Goal: Task Accomplishment & Management: Manage account settings

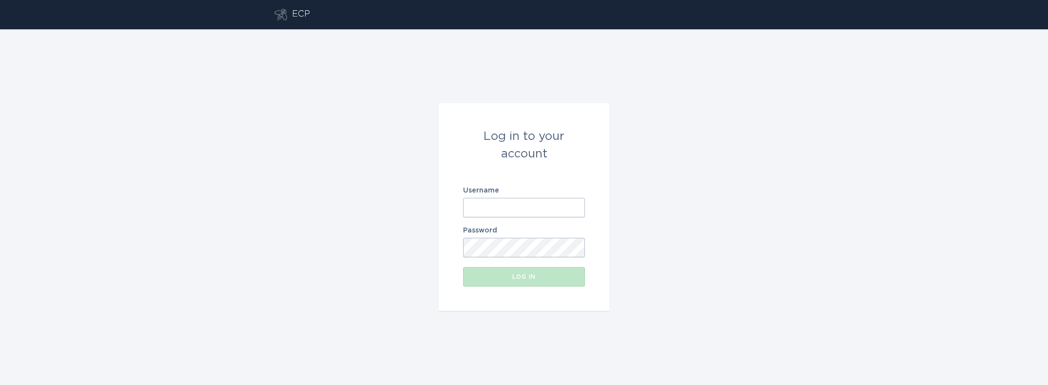
click at [489, 204] on input "Username" at bounding box center [524, 208] width 122 height 20
paste input "[EMAIL_ADDRESS][DOMAIN_NAME]"
type input "[EMAIL_ADDRESS][DOMAIN_NAME]"
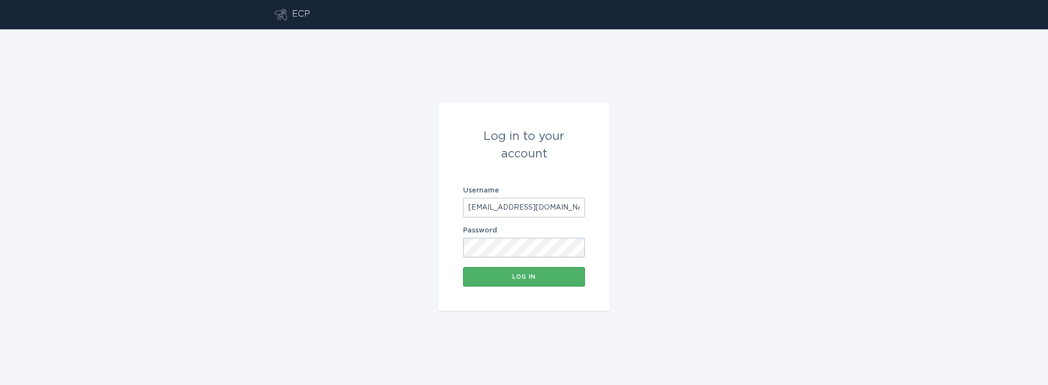
click at [495, 285] on button "Log in" at bounding box center [524, 277] width 122 height 20
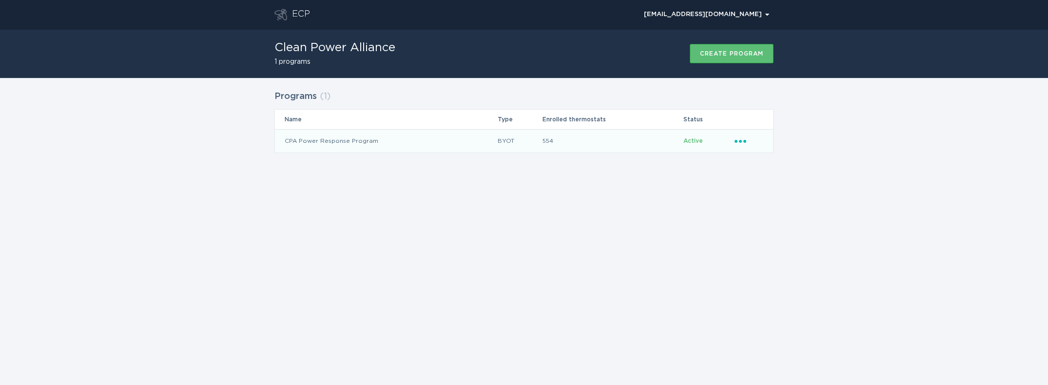
click at [346, 140] on td "CPA Power Response Program" at bounding box center [386, 140] width 222 height 23
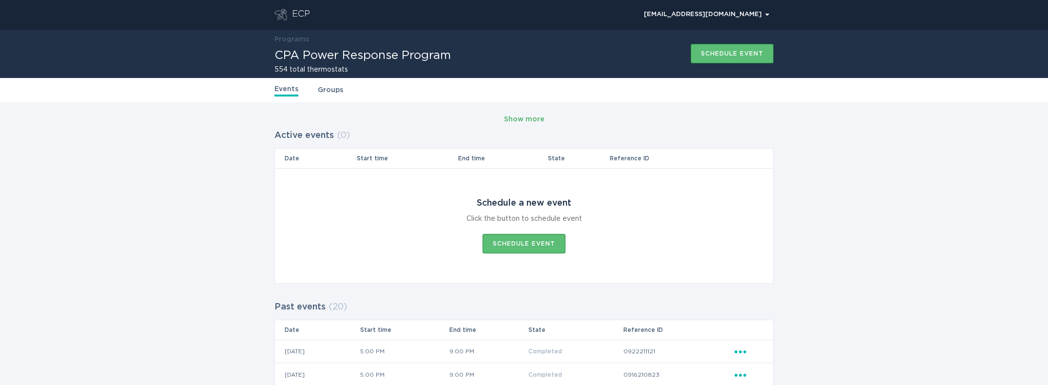
click at [513, 121] on div "Show more" at bounding box center [524, 119] width 40 height 11
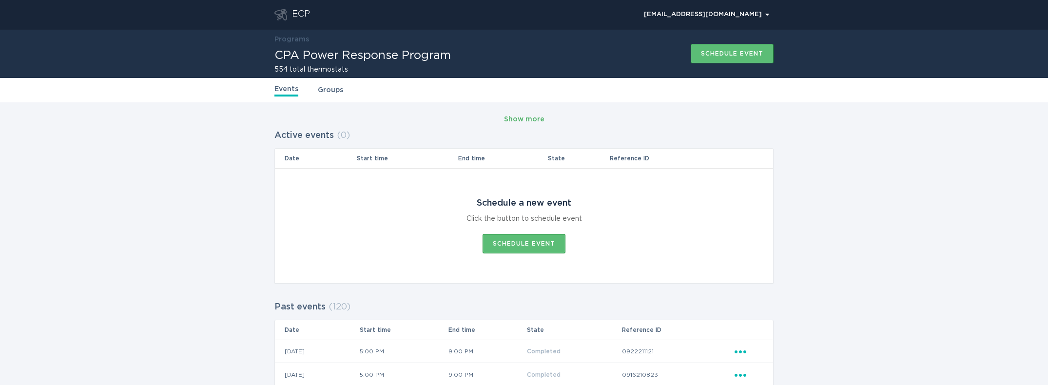
click at [513, 121] on div "Show more" at bounding box center [524, 119] width 40 height 11
click at [354, 95] on div "Events Groups" at bounding box center [523, 90] width 499 height 24
click at [335, 94] on link "Groups" at bounding box center [330, 90] width 25 height 11
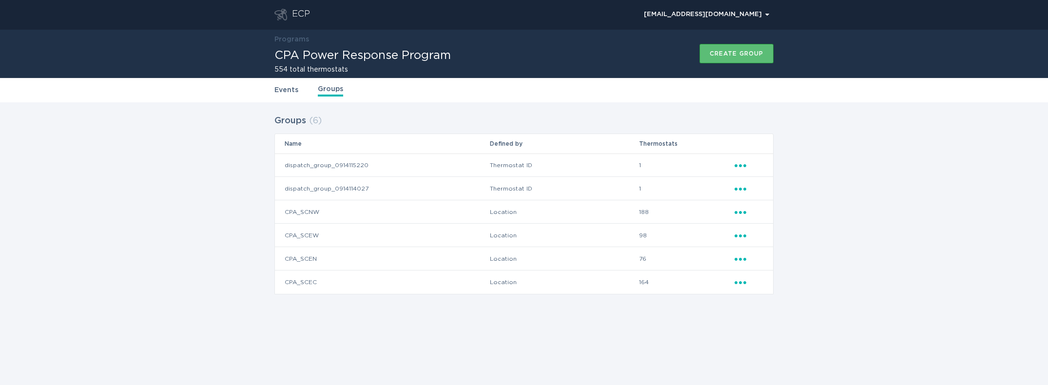
click at [282, 90] on link "Events" at bounding box center [286, 90] width 24 height 11
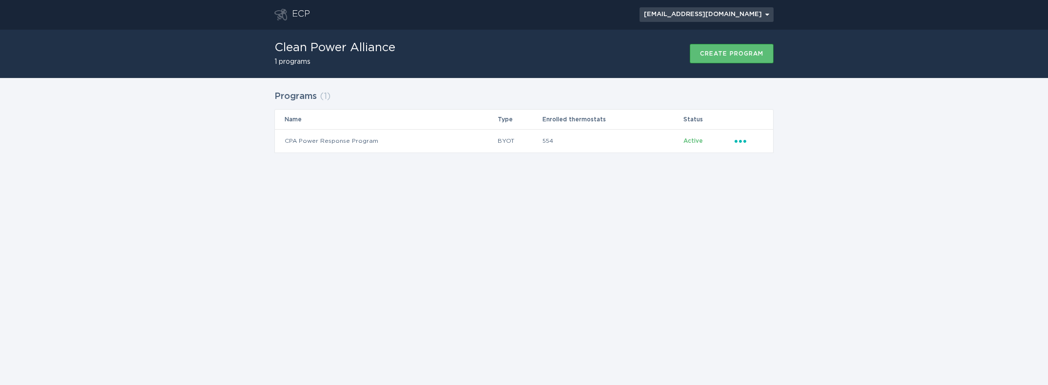
click at [765, 10] on button "[EMAIL_ADDRESS][DOMAIN_NAME] Chevron" at bounding box center [707, 14] width 134 height 15
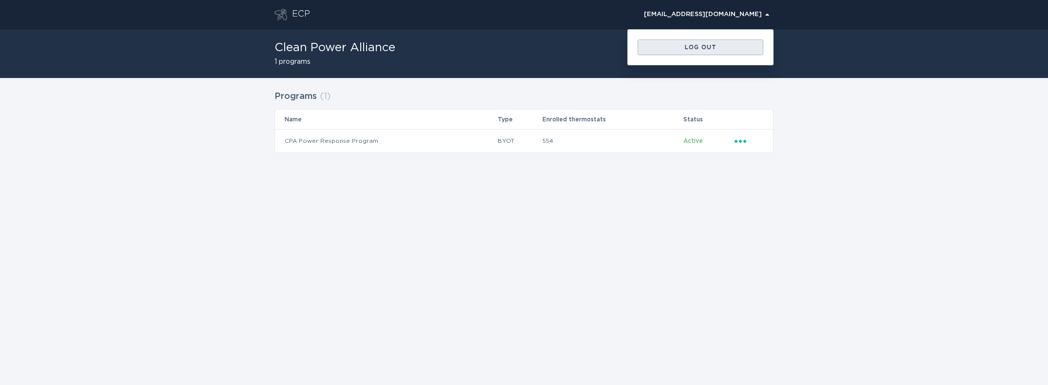
click at [702, 45] on div "Log out" at bounding box center [701, 47] width 116 height 6
